Goal: Information Seeking & Learning: Learn about a topic

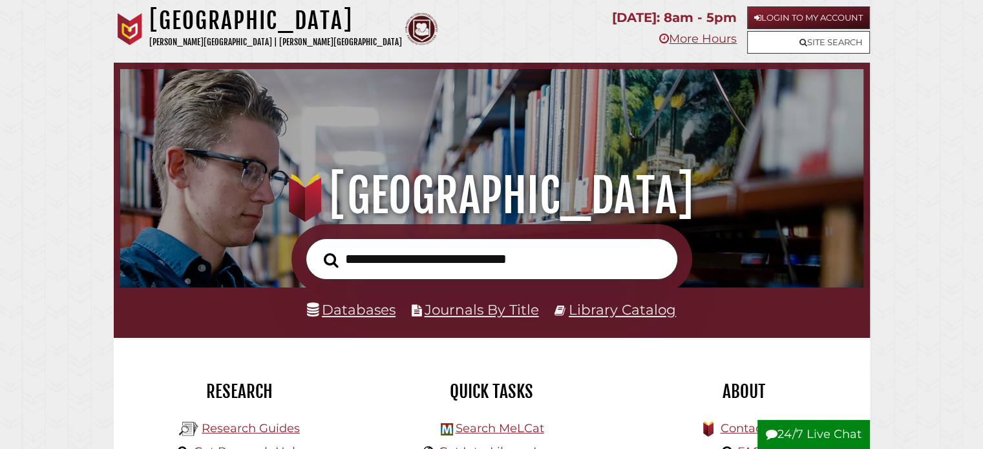
click at [695, 47] on p "More Hours" at bounding box center [674, 39] width 125 height 21
click at [696, 44] on link "More Hours" at bounding box center [698, 39] width 78 height 14
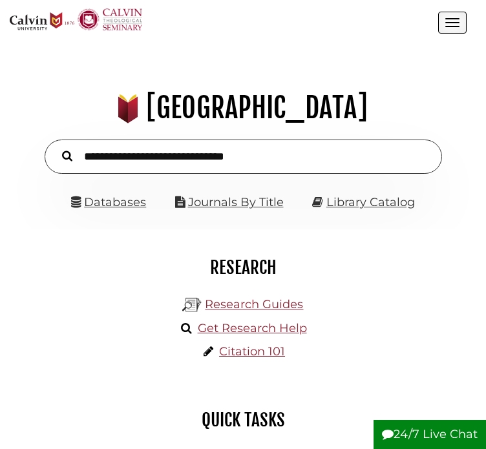
scroll to position [149, 447]
click at [233, 312] on link "Research Guides" at bounding box center [254, 304] width 98 height 14
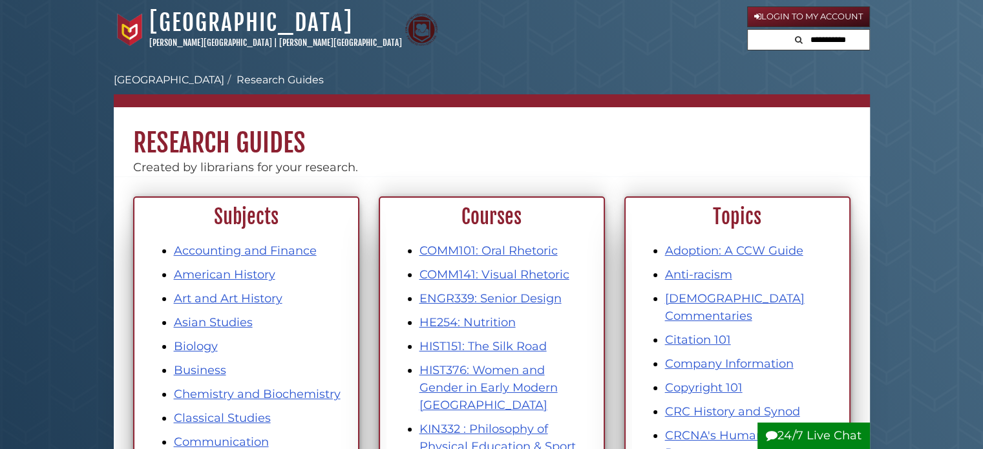
click at [495, 91] on nav "[PERSON_NAME][GEOGRAPHIC_DATA] Hekman Library Research Guides Subject, Courses,…" at bounding box center [492, 89] width 756 height 35
click at [495, 275] on link "Anti-racism" at bounding box center [698, 275] width 67 height 14
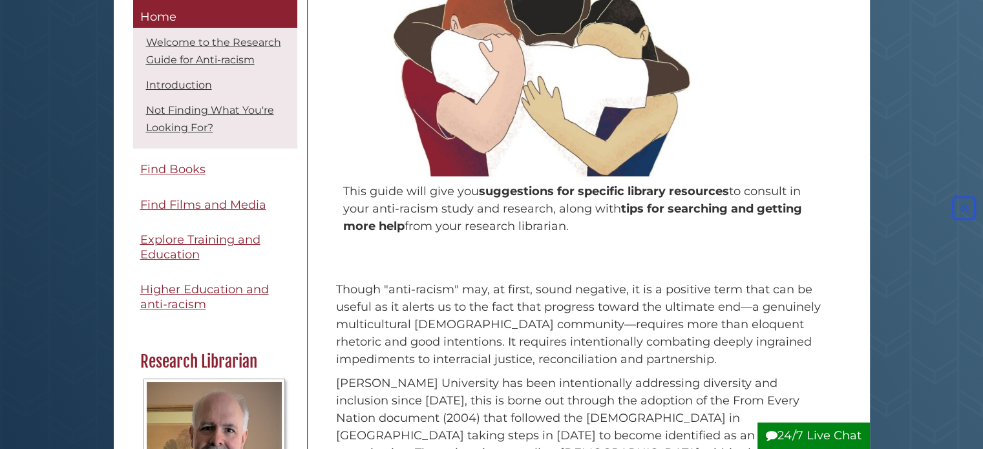
scroll to position [194, 0]
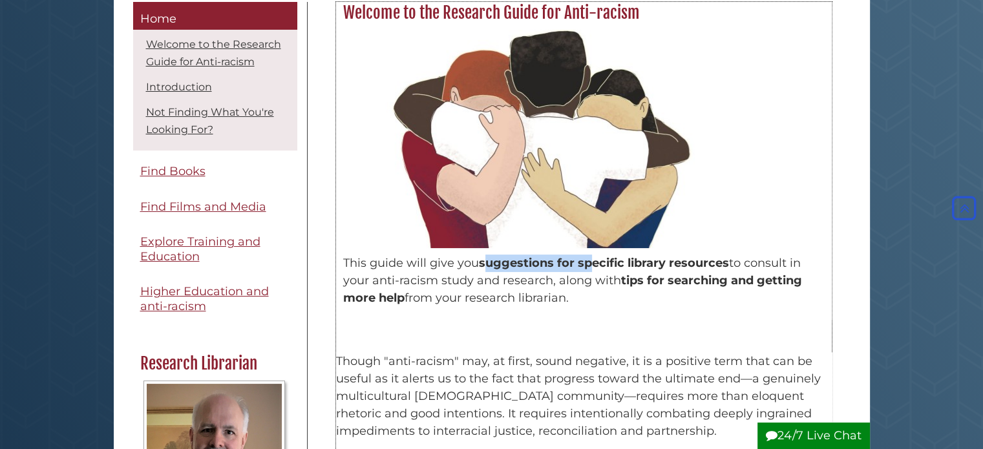
drag, startPoint x: 496, startPoint y: 261, endPoint x: 597, endPoint y: 266, distance: 101.6
click at [592, 261] on span "suggestions for specific library resources" at bounding box center [604, 263] width 250 height 14
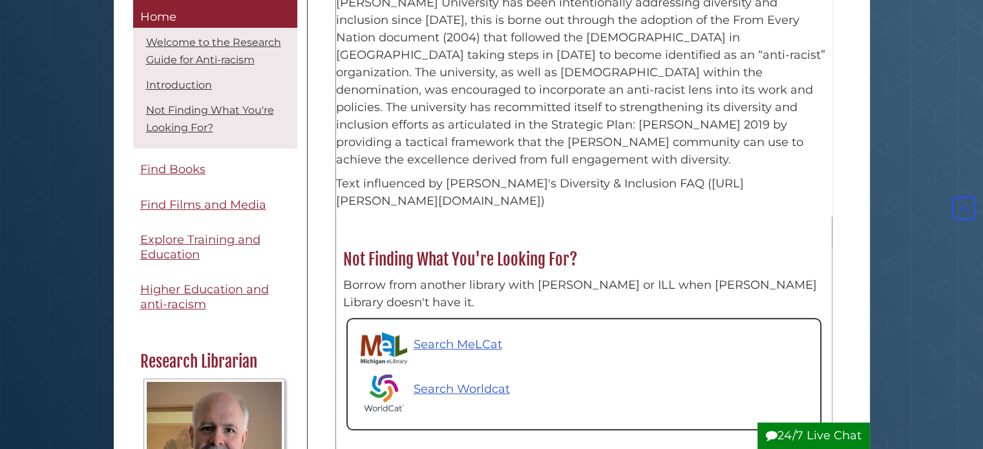
scroll to position [840, 0]
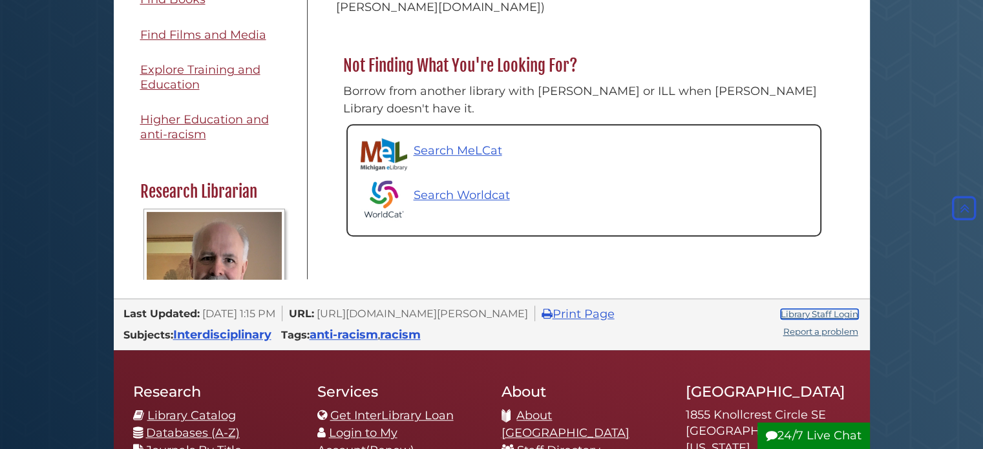
click at [818, 309] on link "Library Staff Login" at bounding box center [820, 314] width 78 height 10
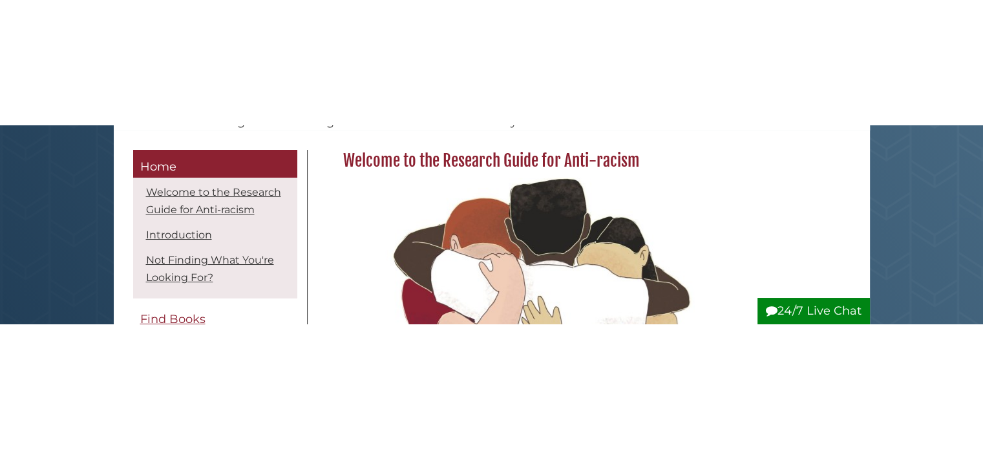
scroll to position [194, 0]
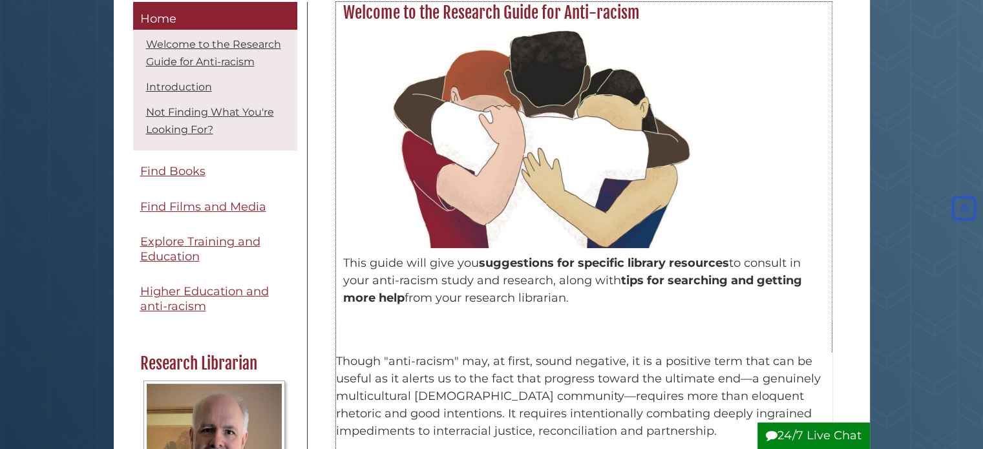
click at [725, 306] on div "This guide will give you suggestions for specific library resources to consult …" at bounding box center [584, 172] width 482 height 284
click at [690, 355] on p "Though "anti-racism" may, at first, sound negative, it is a positive term that …" at bounding box center [584, 396] width 496 height 87
